Goal: Task Accomplishment & Management: Manage account settings

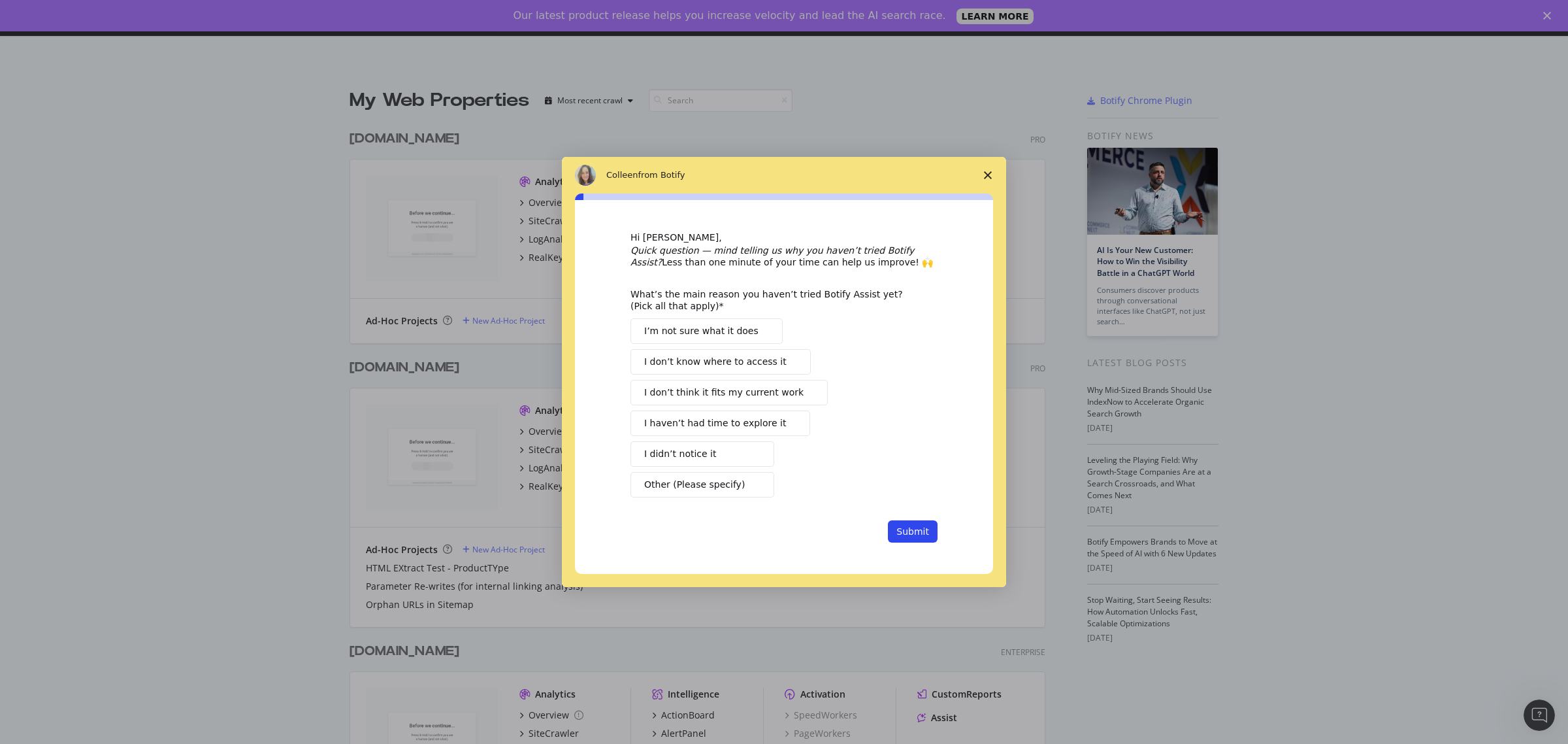
click at [984, 177] on icon "Close survey" at bounding box center [988, 174] width 8 height 8
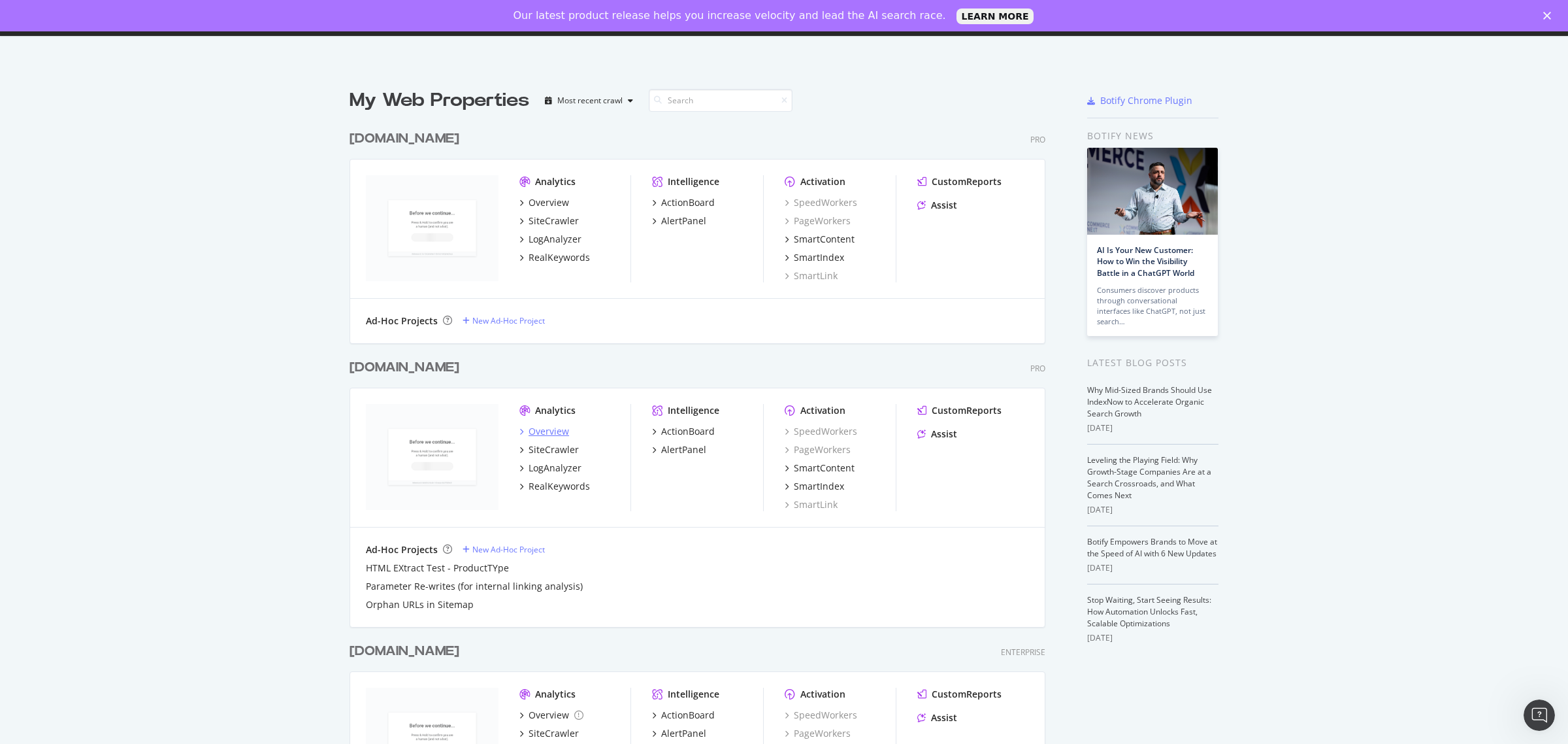
click at [533, 435] on div "Overview" at bounding box center [549, 431] width 41 height 13
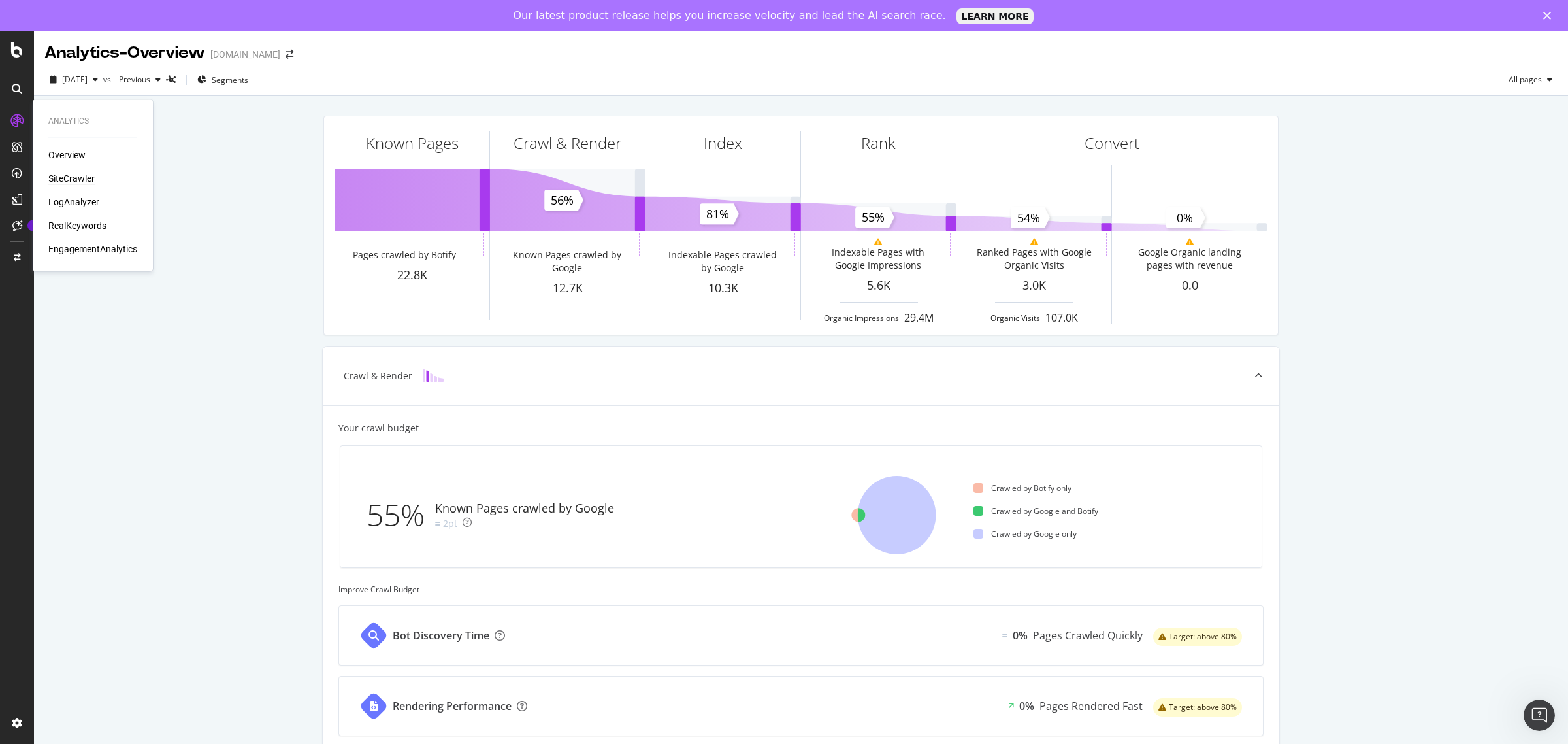
click at [70, 178] on div "SiteCrawler" at bounding box center [70, 178] width 46 height 13
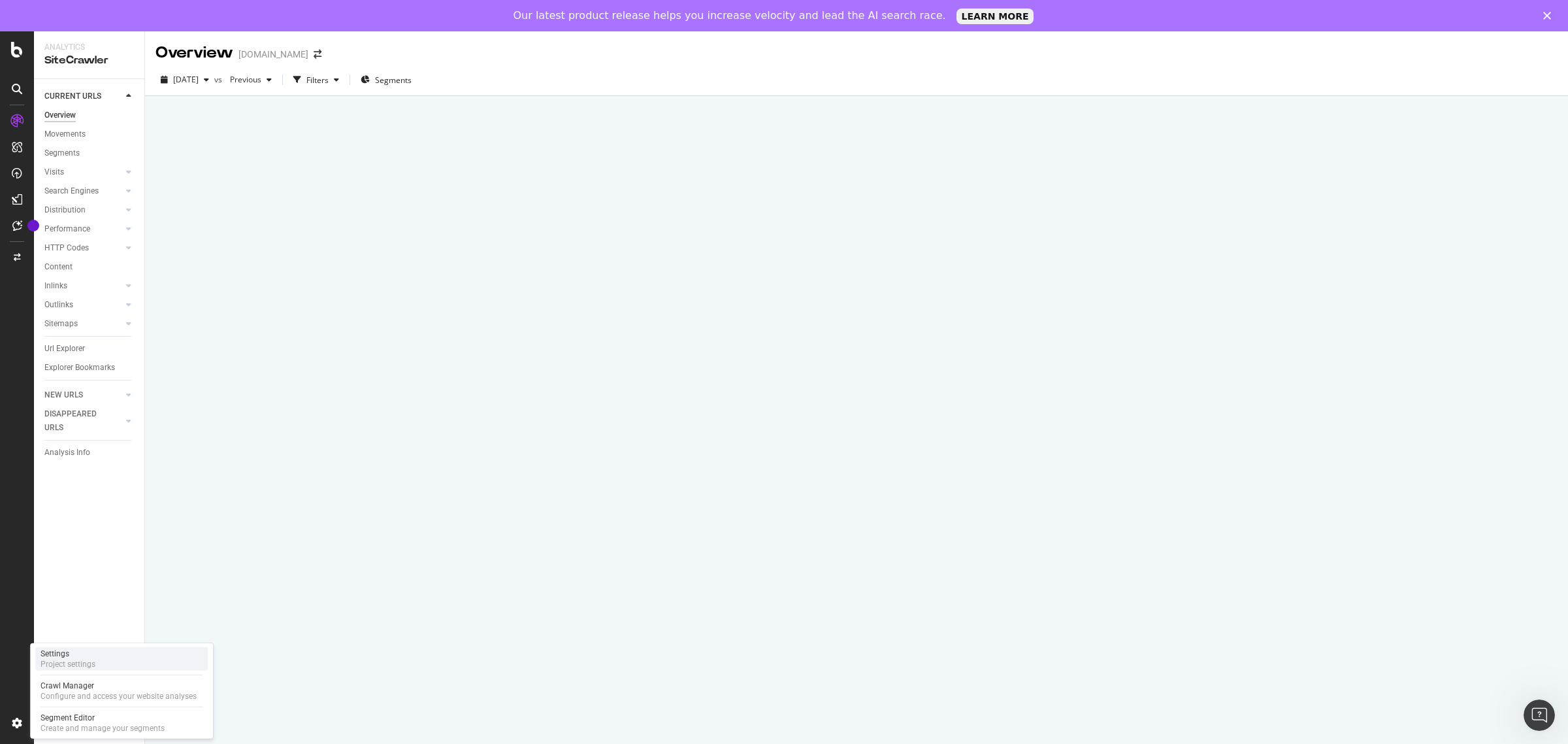
click at [103, 659] on div "Settings Project settings" at bounding box center [121, 659] width 173 height 24
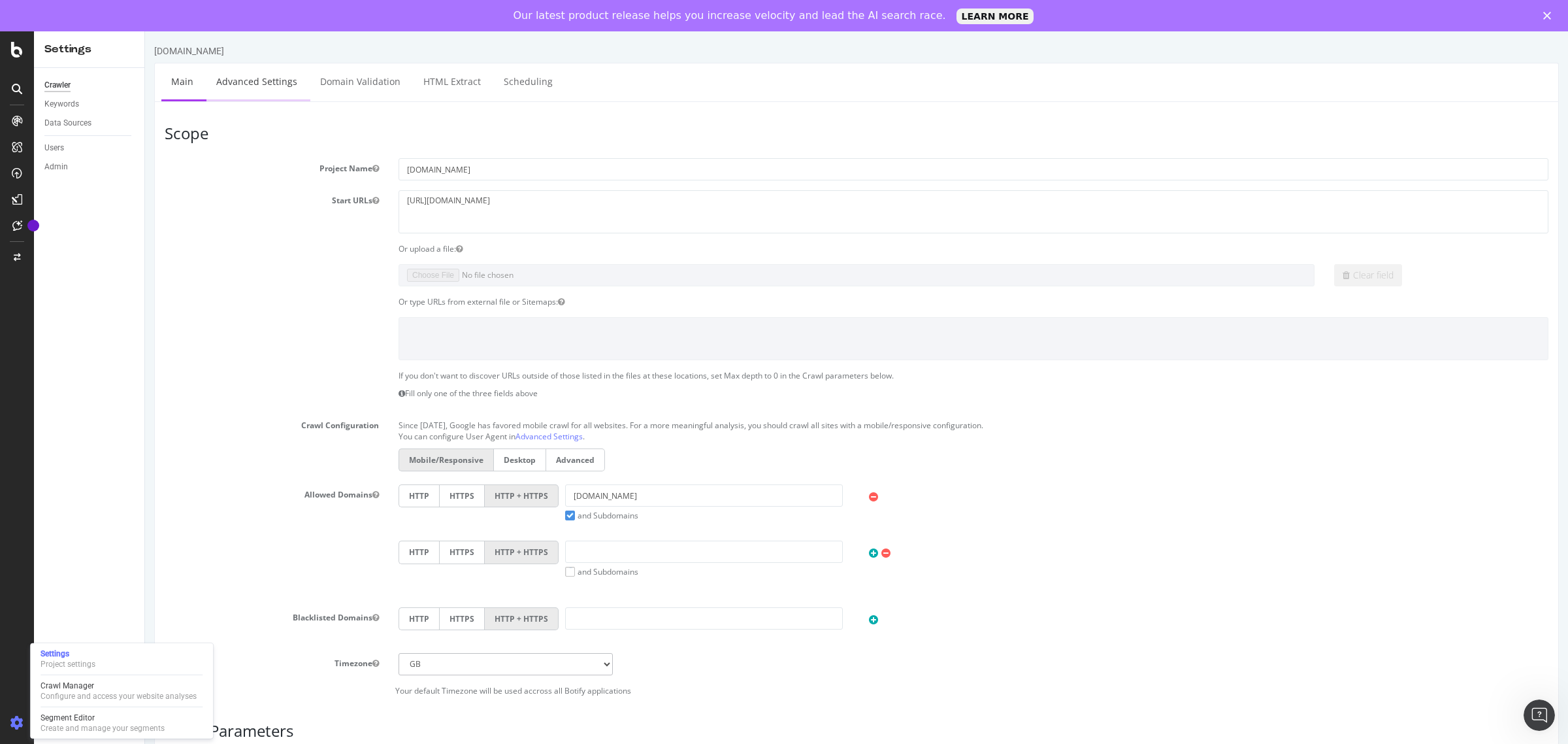
click at [277, 77] on link "Advanced Settings" at bounding box center [256, 80] width 100 height 36
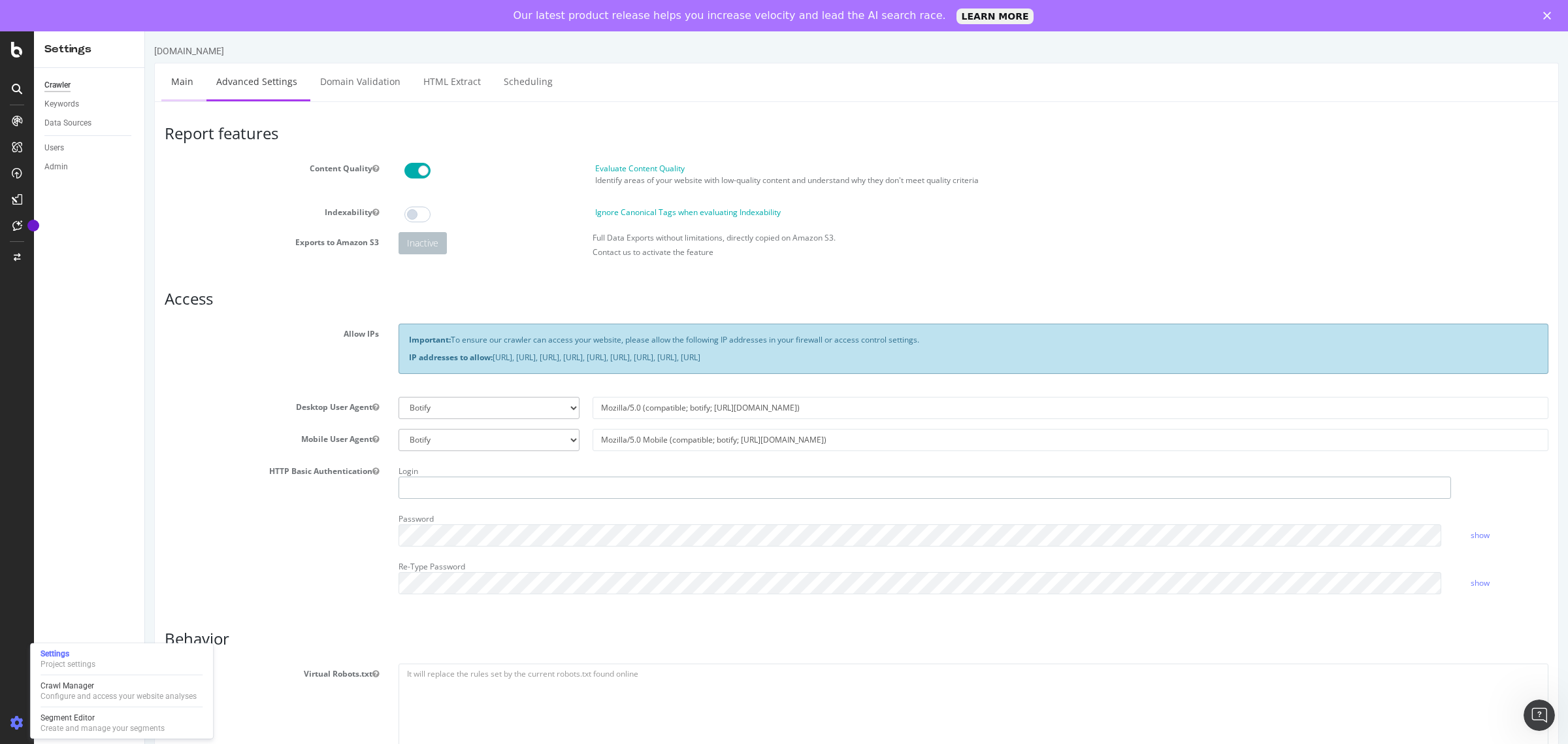
type input "mattshepherd"
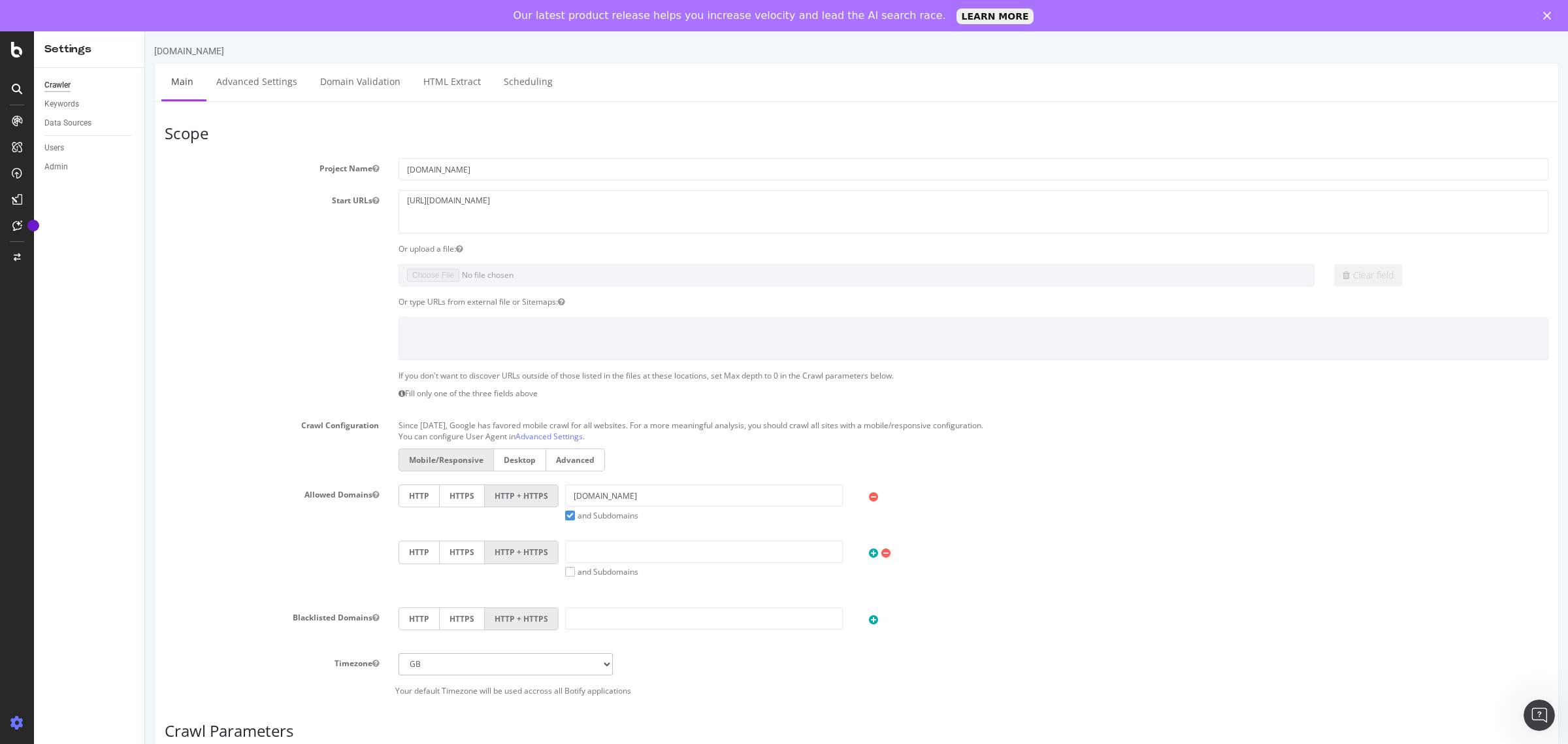
click at [72, 114] on div "Data Sources" at bounding box center [94, 123] width 100 height 19
click at [77, 125] on div "Data Sources" at bounding box center [68, 123] width 47 height 14
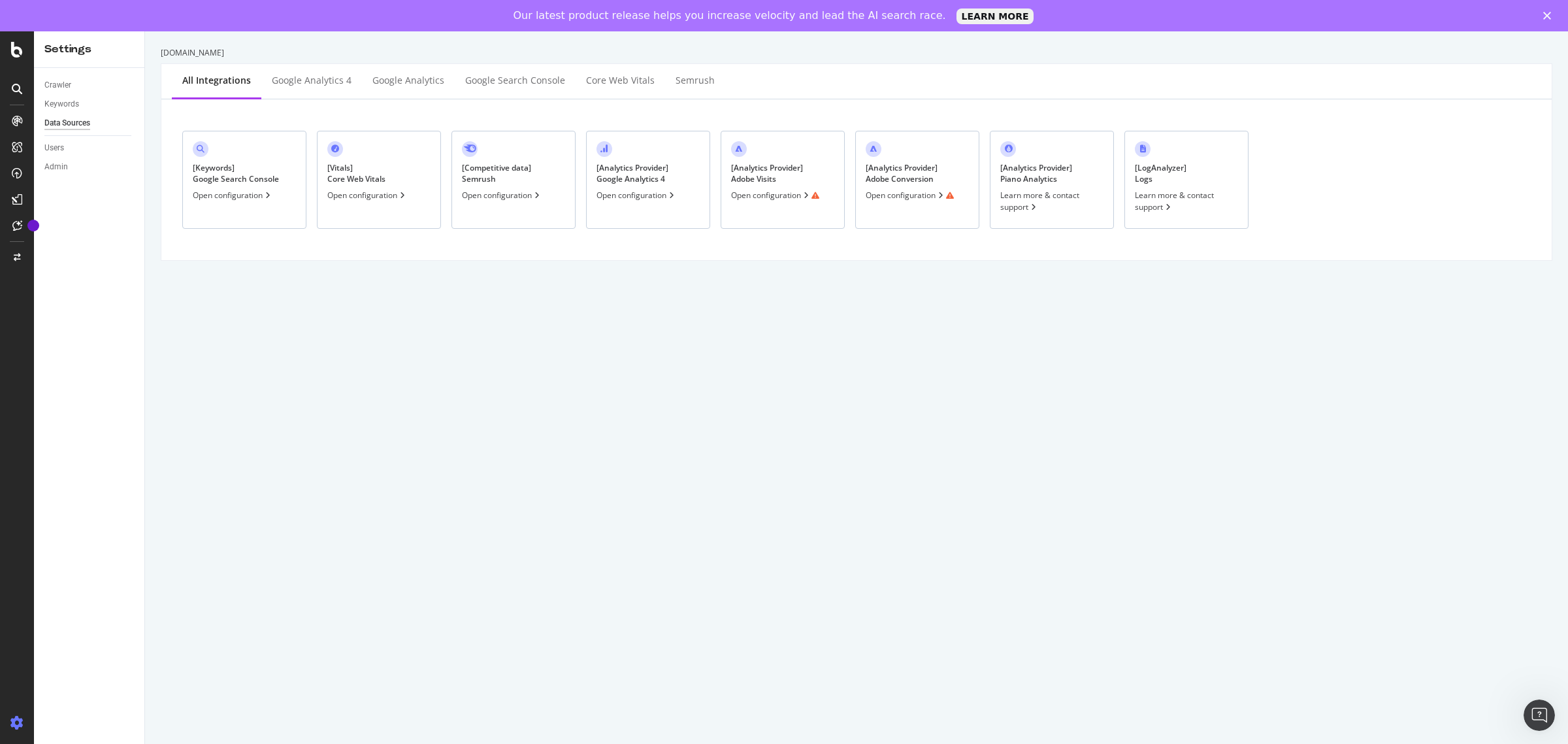
click at [908, 193] on div "Open configuration" at bounding box center [910, 195] width 89 height 11
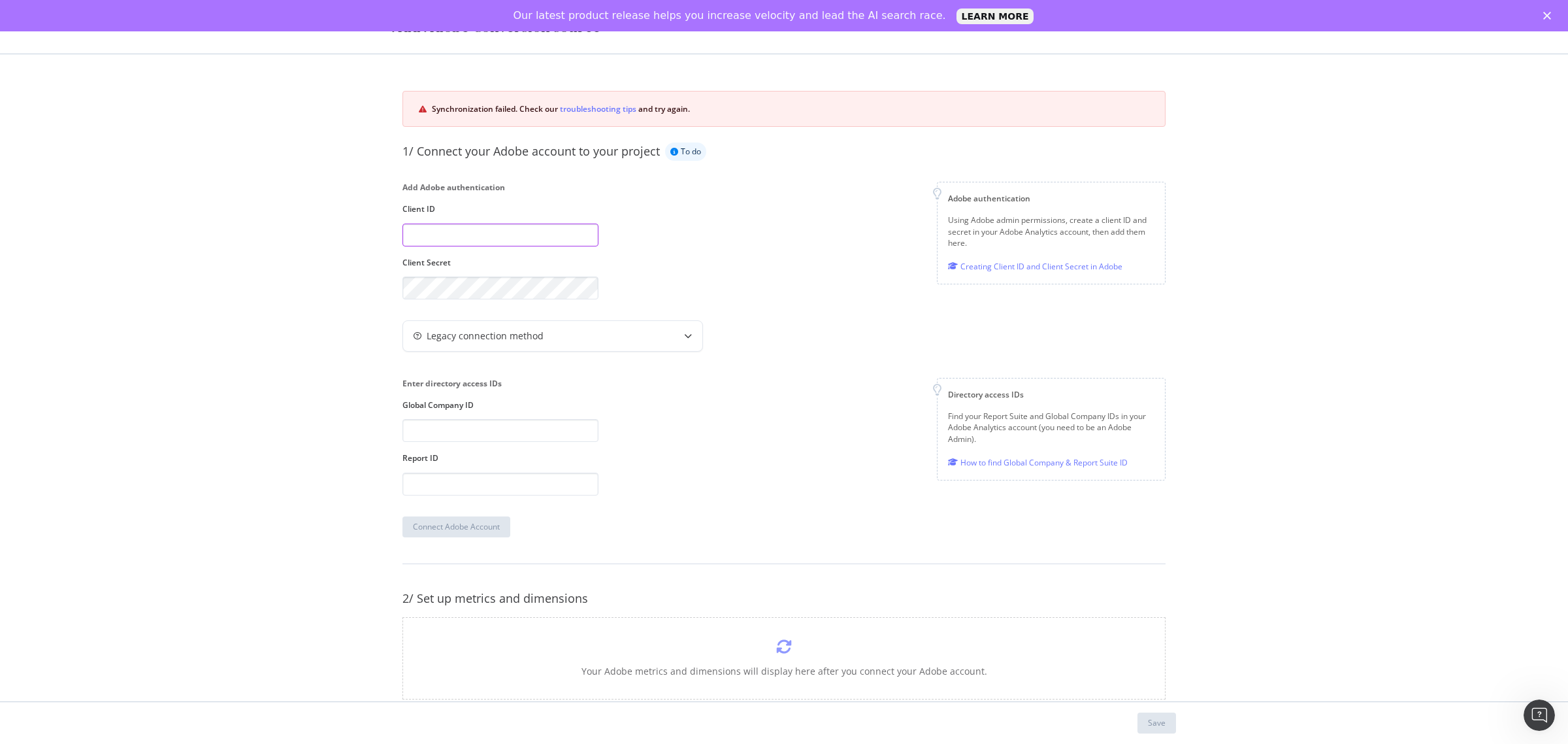
click at [526, 234] on input "modal" at bounding box center [500, 234] width 196 height 23
type input "mattshepherd"
click at [662, 253] on div "Add Adobe authentication Client ID mattshepherd Client Secret Adobe authenticat…" at bounding box center [784, 240] width 763 height 118
click at [659, 322] on div "Legacy connection method" at bounding box center [552, 335] width 299 height 30
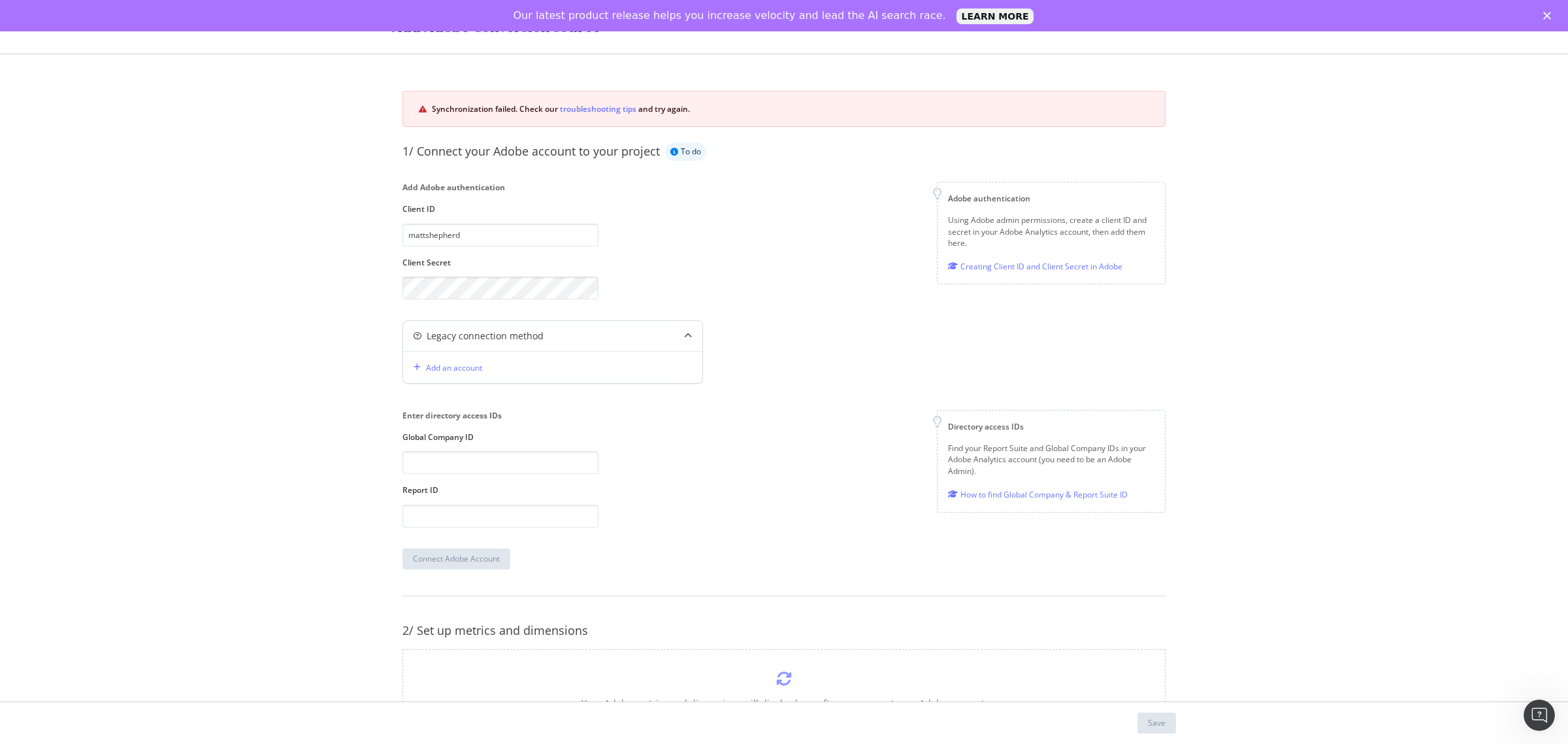
click at [649, 327] on div "Legacy connection method" at bounding box center [552, 335] width 299 height 30
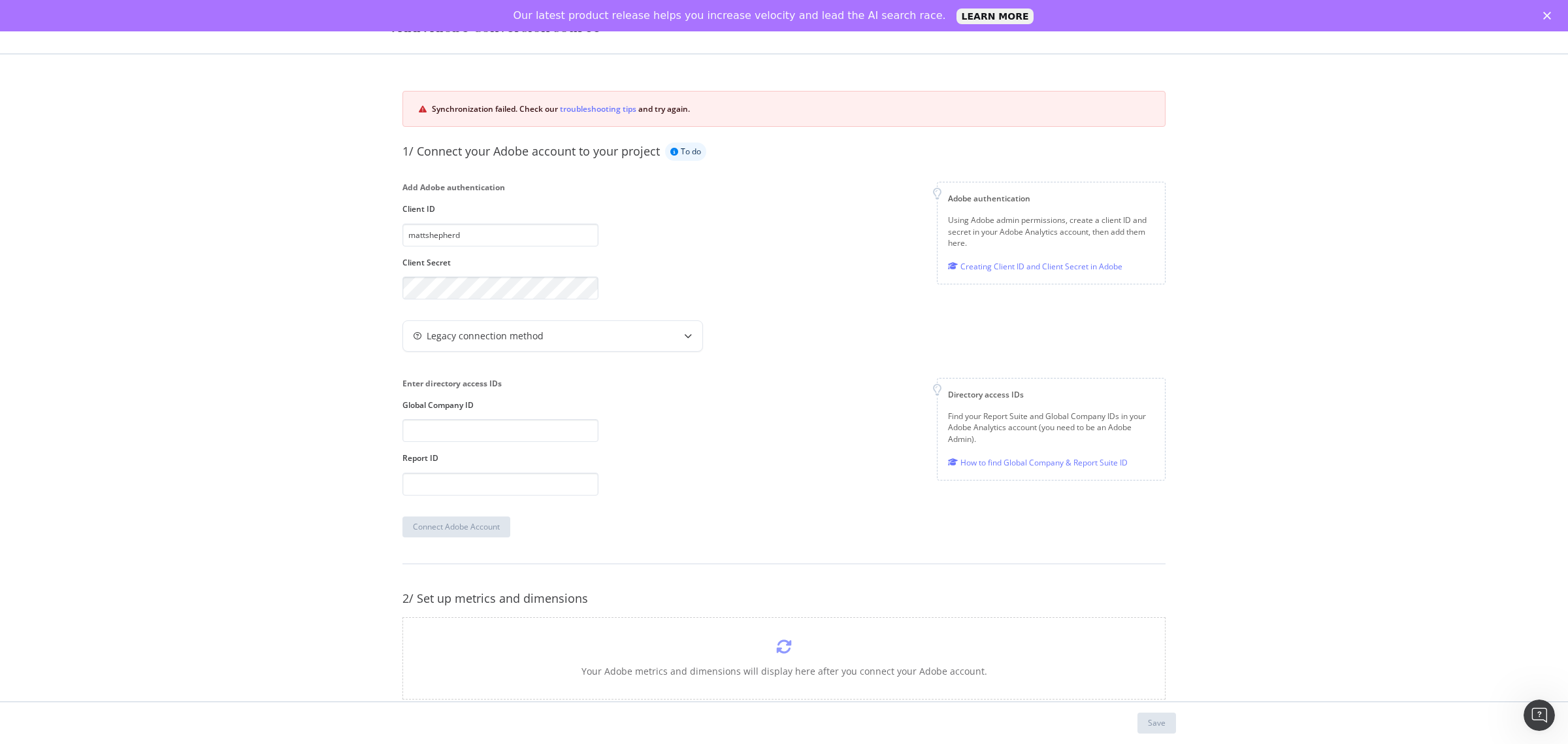
click at [654, 283] on div "Add Adobe authentication Client ID mattshepherd Client Secret Adobe authenticat…" at bounding box center [784, 240] width 763 height 118
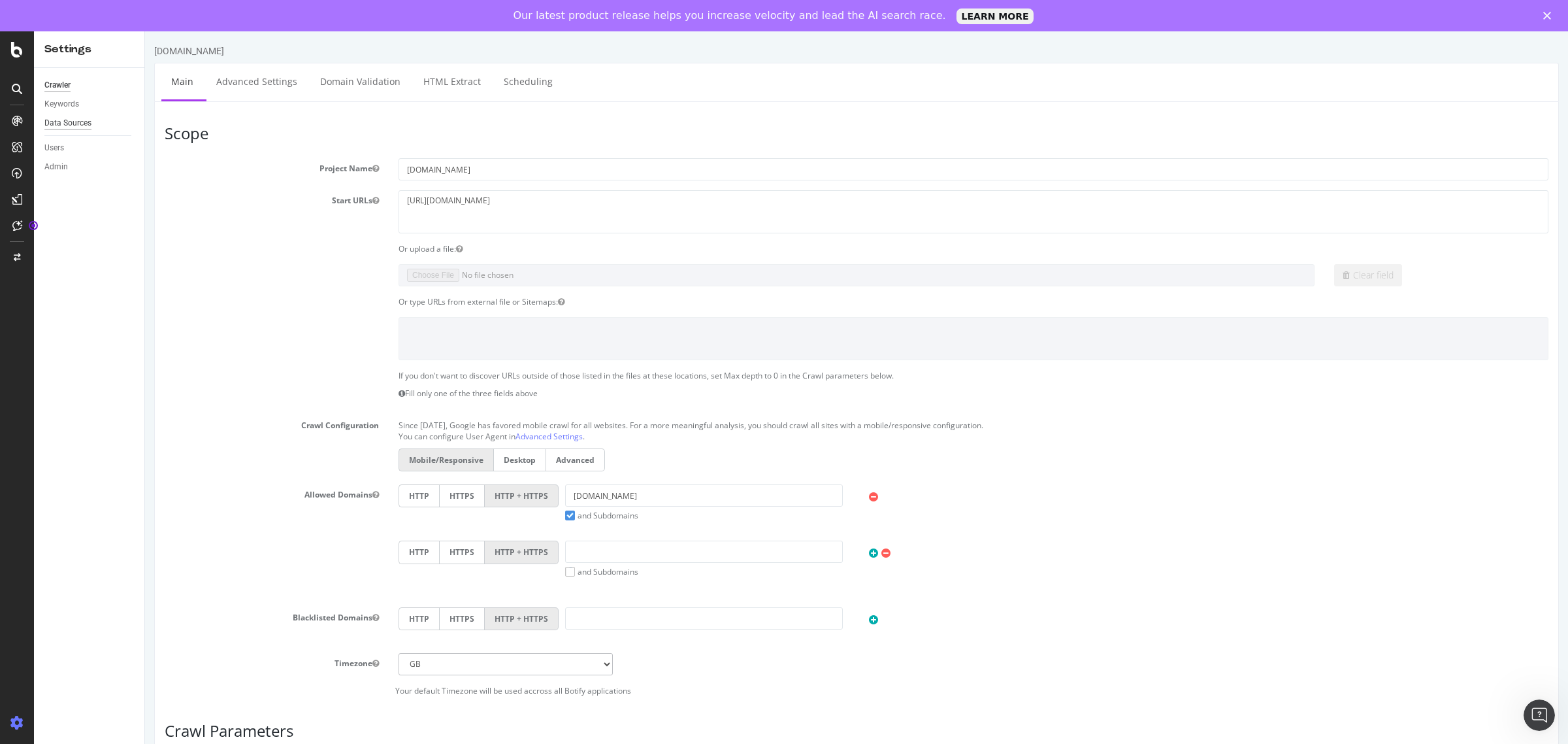
click at [89, 119] on div "Data Sources" at bounding box center [68, 123] width 47 height 14
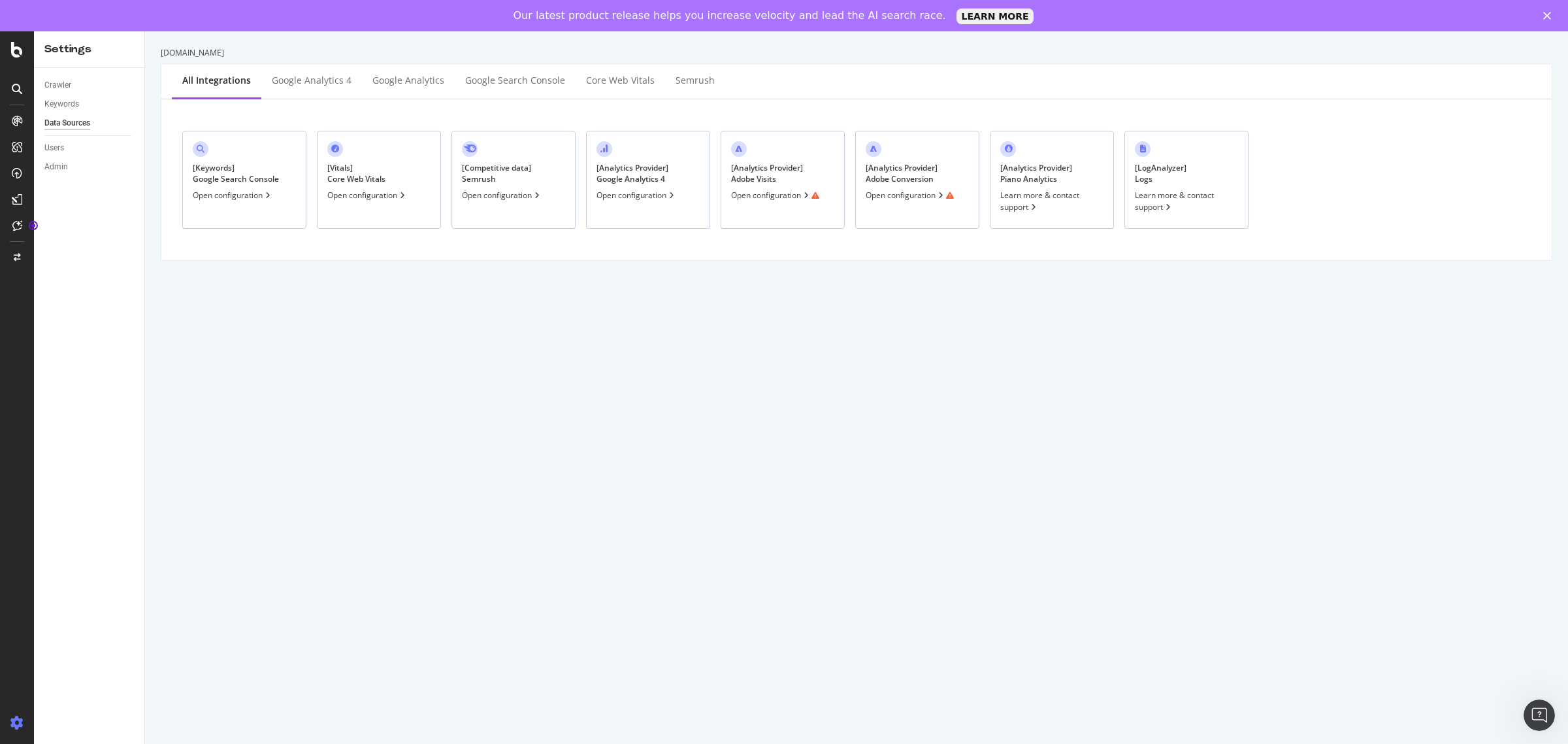
drag, startPoint x: 898, startPoint y: 2, endPoint x: 951, endPoint y: 329, distance: 331.3
click at [951, 329] on div "[DOMAIN_NAME] All integrations Google Analytics 4 Google Analytics Google Searc…" at bounding box center [856, 403] width 1422 height 744
click at [756, 194] on div "Open configuration" at bounding box center [775, 195] width 89 height 11
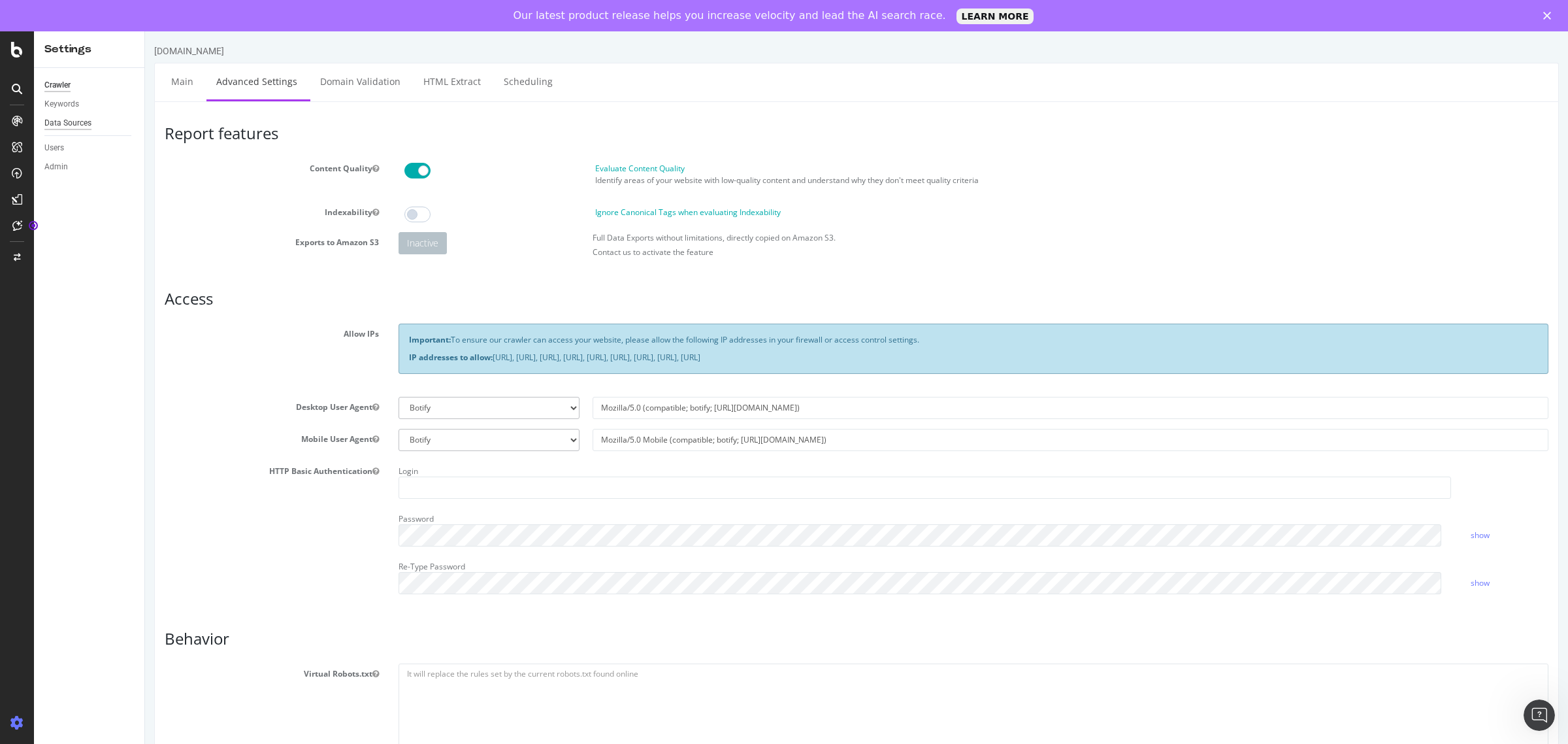
click at [67, 119] on div "Data Sources" at bounding box center [68, 123] width 47 height 14
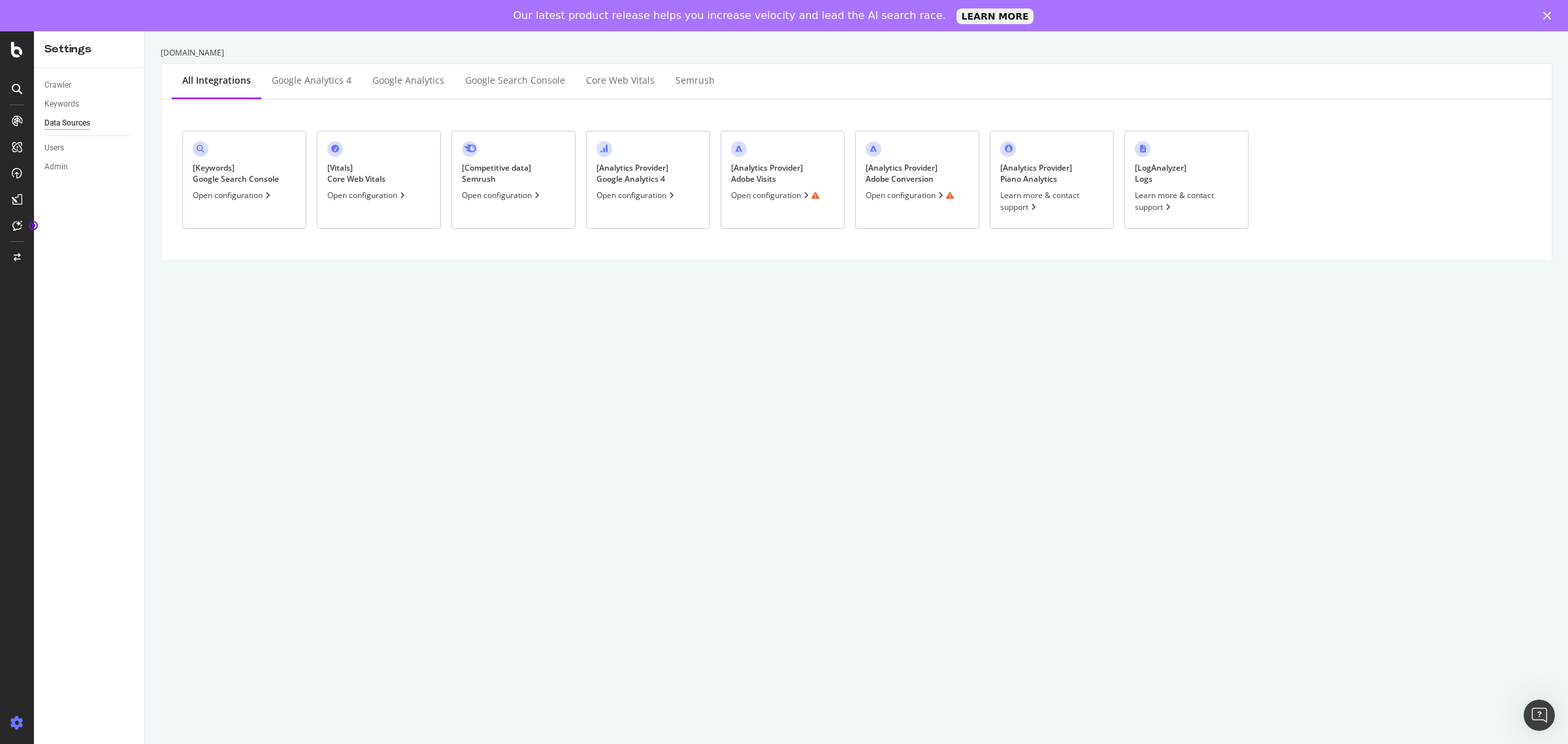
click at [759, 193] on div "Open configuration" at bounding box center [775, 195] width 89 height 11
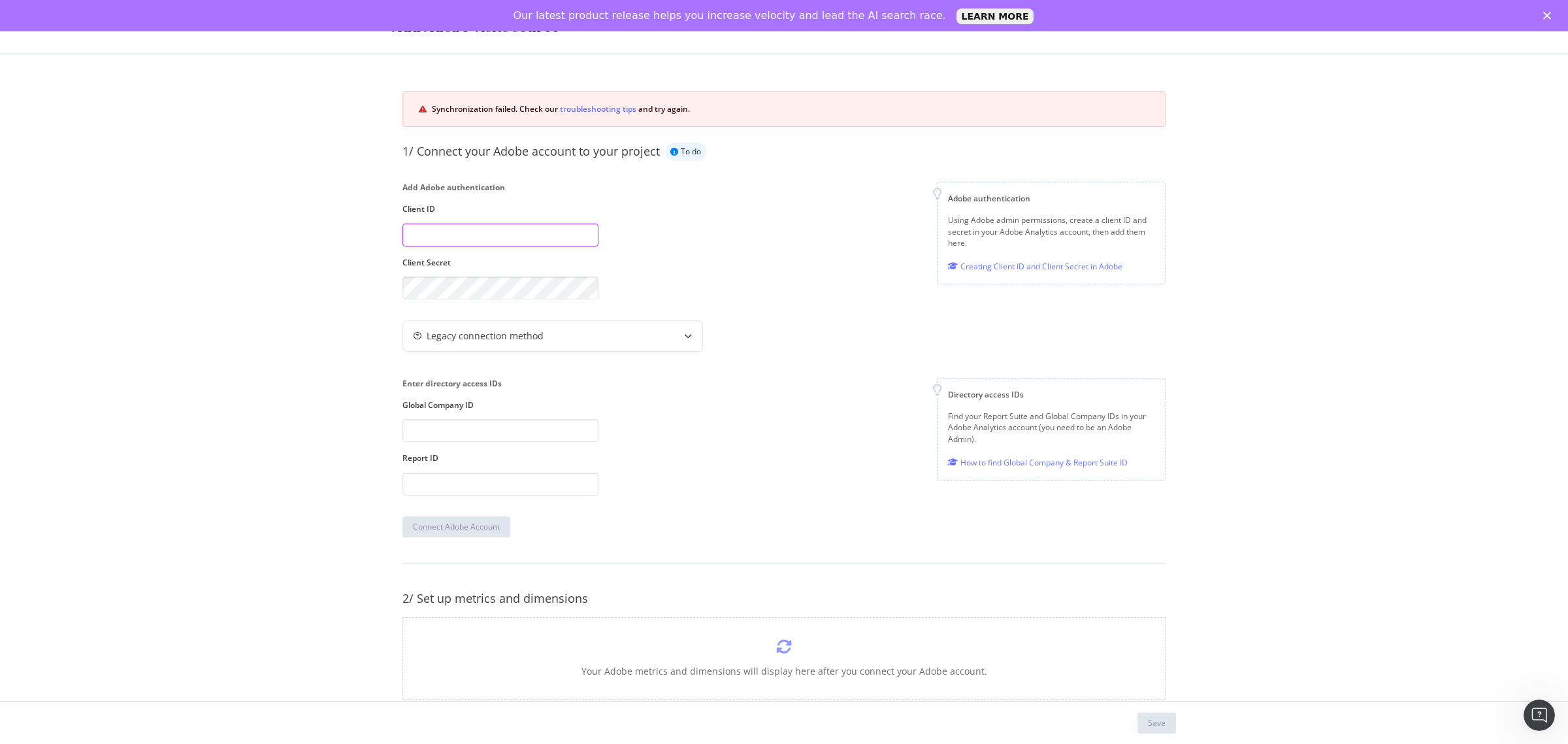
click at [593, 240] on input "modal" at bounding box center [500, 234] width 196 height 23
type input "mattshepherd"
click at [562, 348] on div "Legacy connection method" at bounding box center [552, 335] width 299 height 30
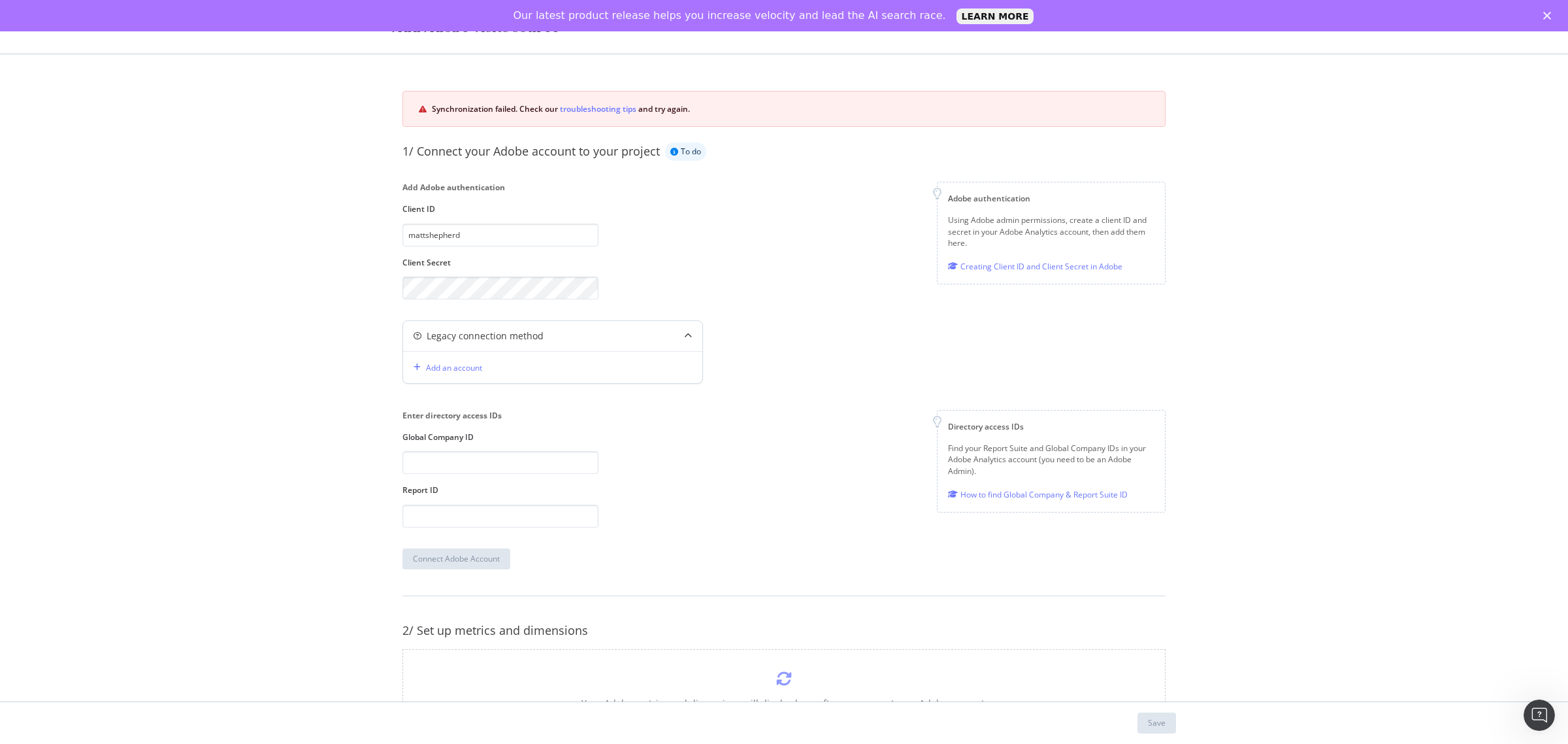
click at [570, 345] on div "Legacy connection method" at bounding box center [552, 335] width 299 height 30
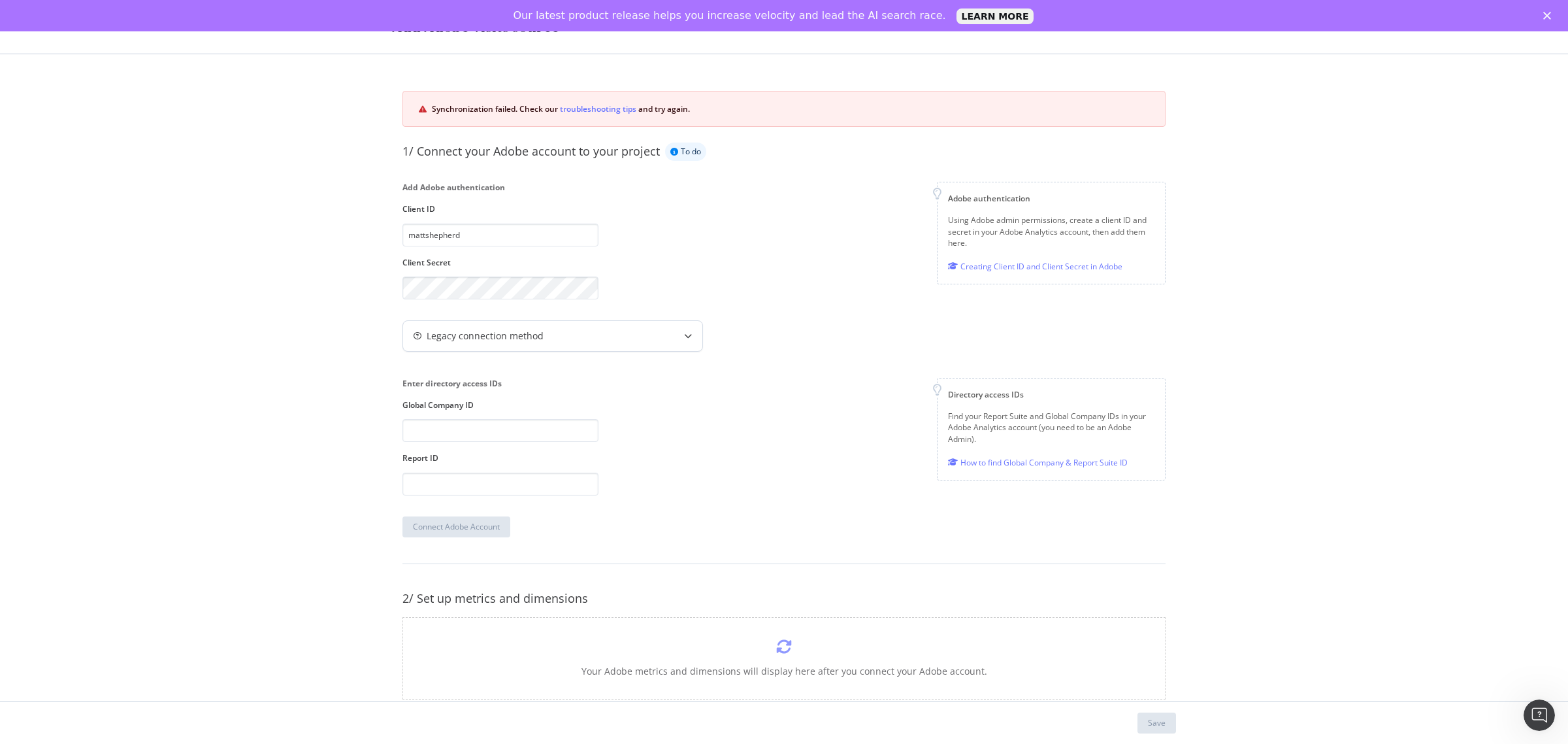
click at [570, 345] on div "Legacy connection method" at bounding box center [552, 335] width 299 height 30
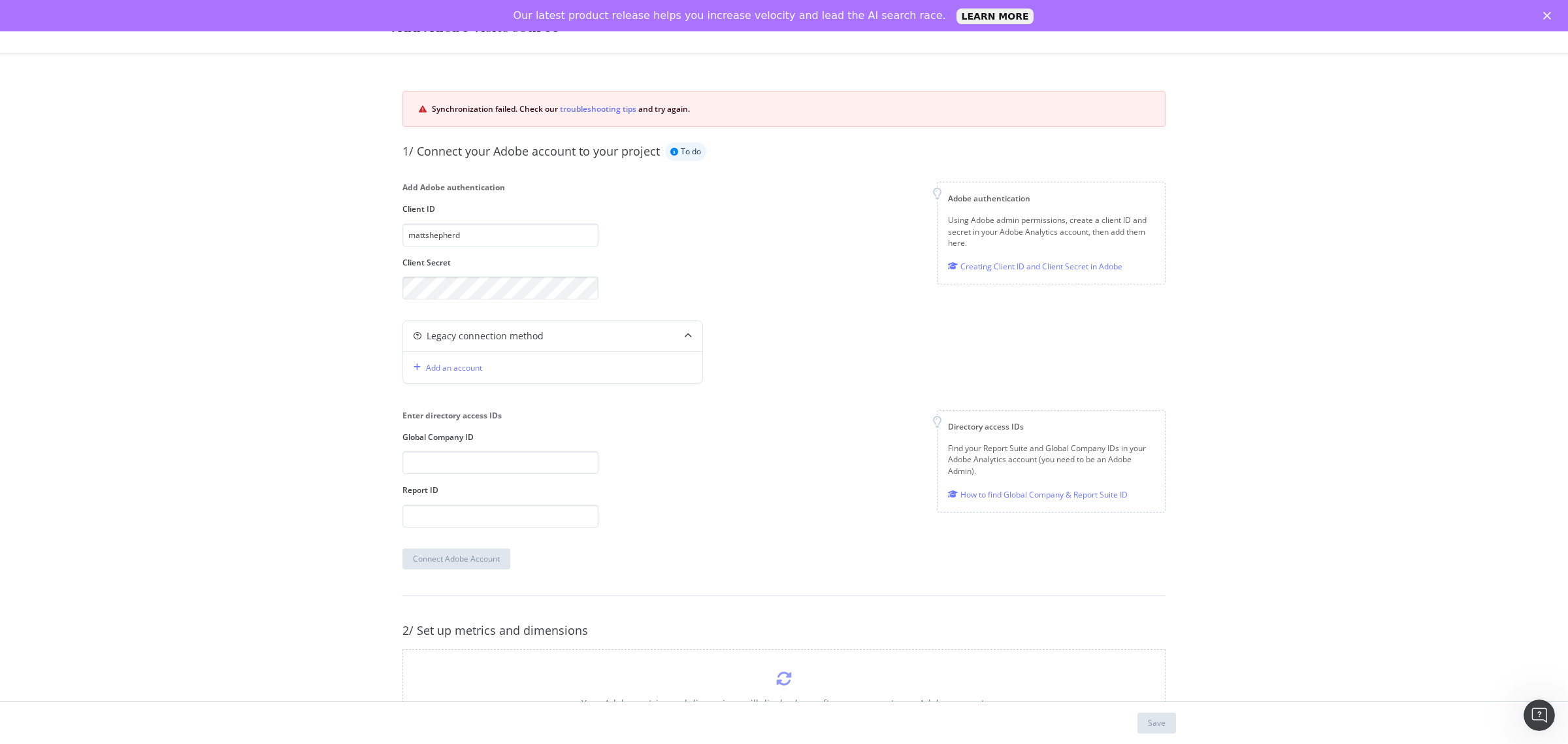
click at [729, 253] on div "Add Adobe authentication Client ID mattshepherd Client Secret Adobe authenticat…" at bounding box center [784, 240] width 763 height 118
click at [709, 457] on div "Enter directory access IDs Global Company ID Report ID Directory access IDs Fin…" at bounding box center [784, 467] width 763 height 117
click at [775, 211] on div "Add Adobe authentication Client ID mattshepherd Client Secret Adobe authenticat…" at bounding box center [784, 240] width 763 height 118
click at [667, 149] on div "To do" at bounding box center [686, 152] width 42 height 18
